Goal: Check status: Check status

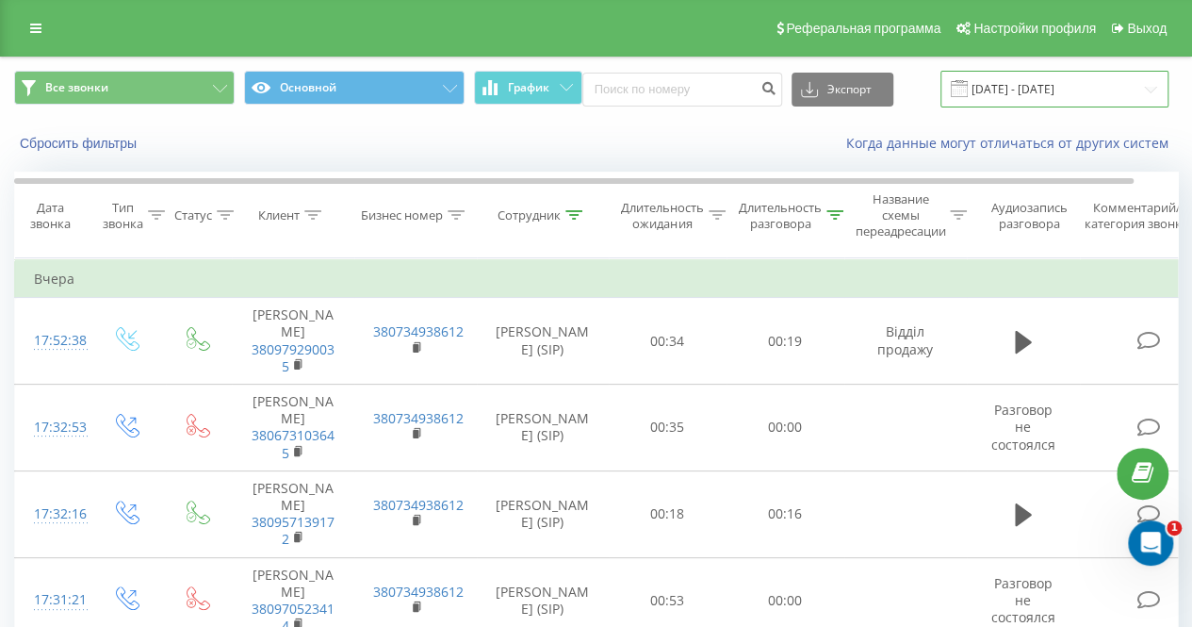
click at [1042, 94] on input "19.08.2025 - 19.08.2025" at bounding box center [1054, 89] width 228 height 37
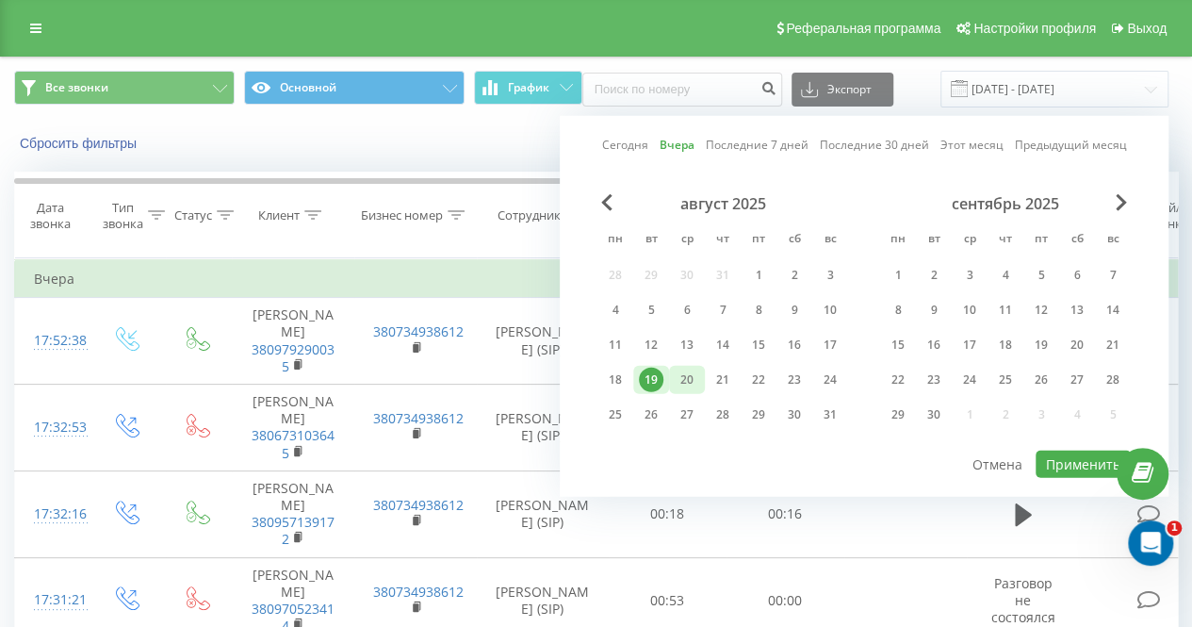
click at [697, 376] on div "20" at bounding box center [687, 379] width 24 height 24
click at [1067, 460] on button "Применить" at bounding box center [1082, 463] width 95 height 27
type input "[DATE] - [DATE]"
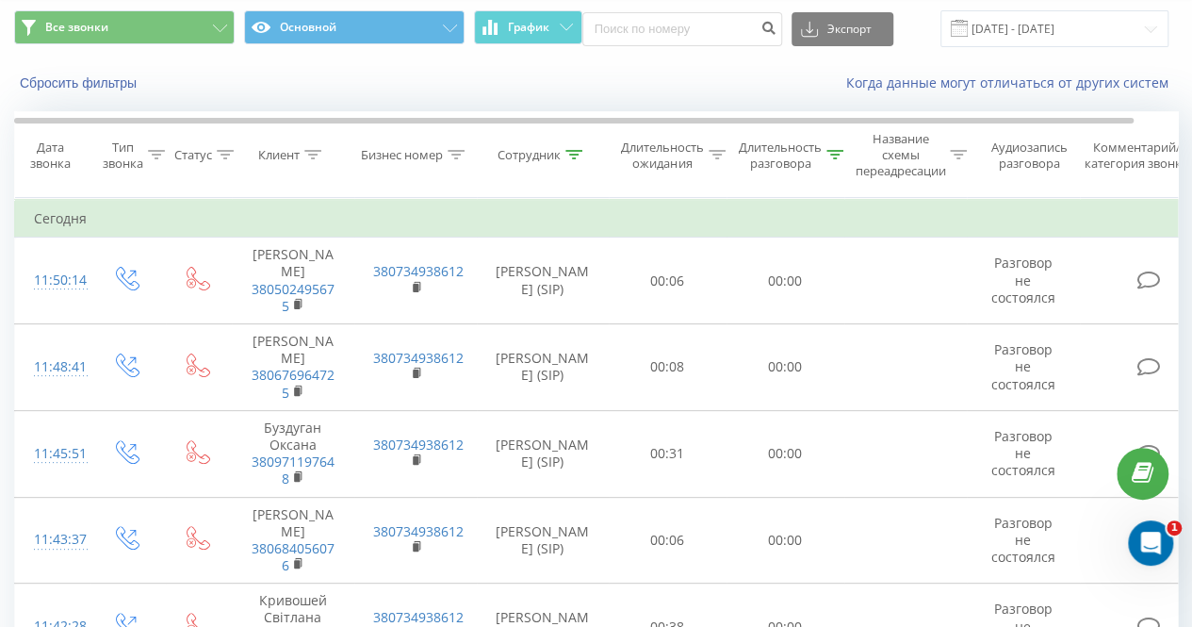
scroll to position [47, 0]
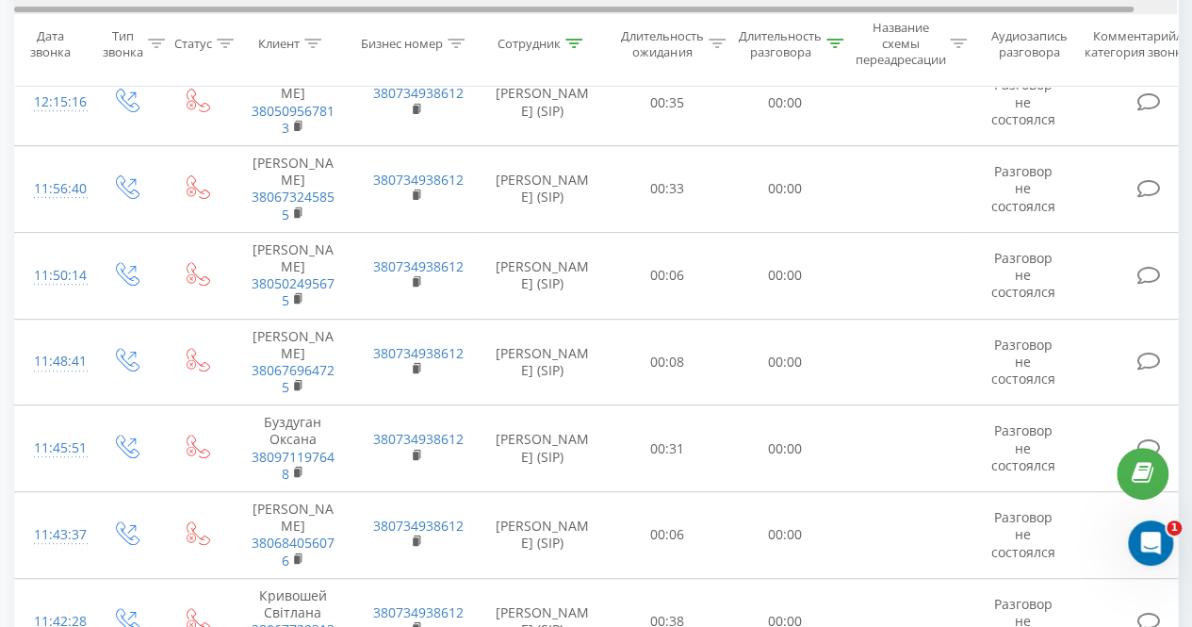
scroll to position [219, 0]
